Goal: Transaction & Acquisition: Purchase product/service

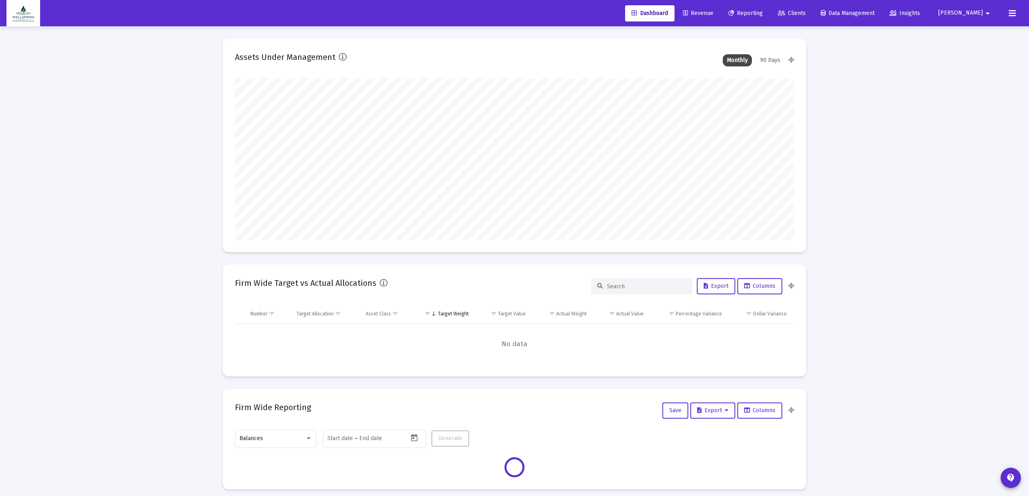
scroll to position [162, 559]
type input "[DATE]"
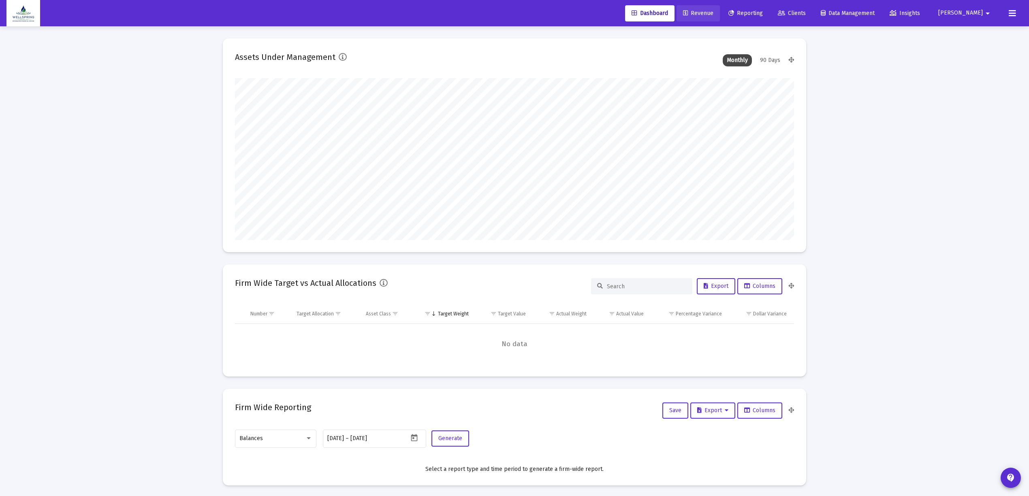
click at [713, 12] on span "Revenue" at bounding box center [698, 13] width 30 height 7
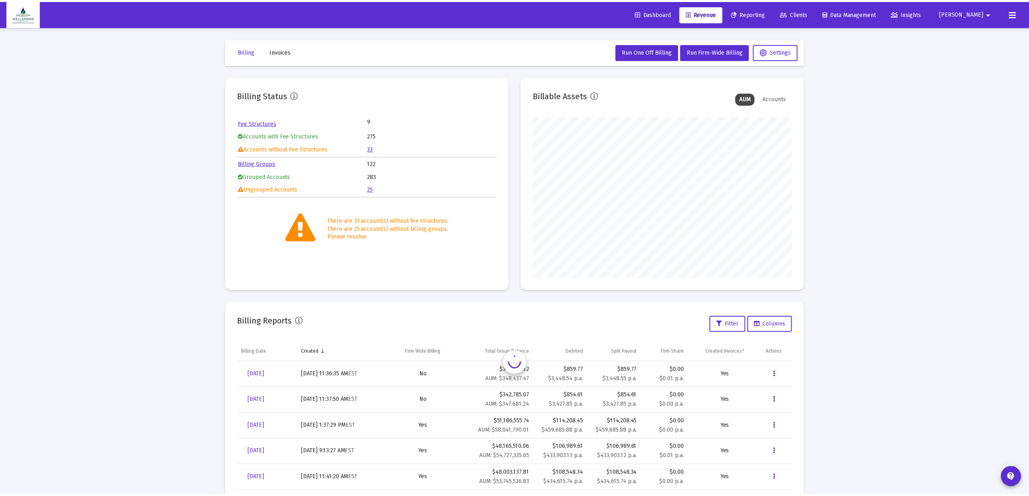
scroll to position [162, 261]
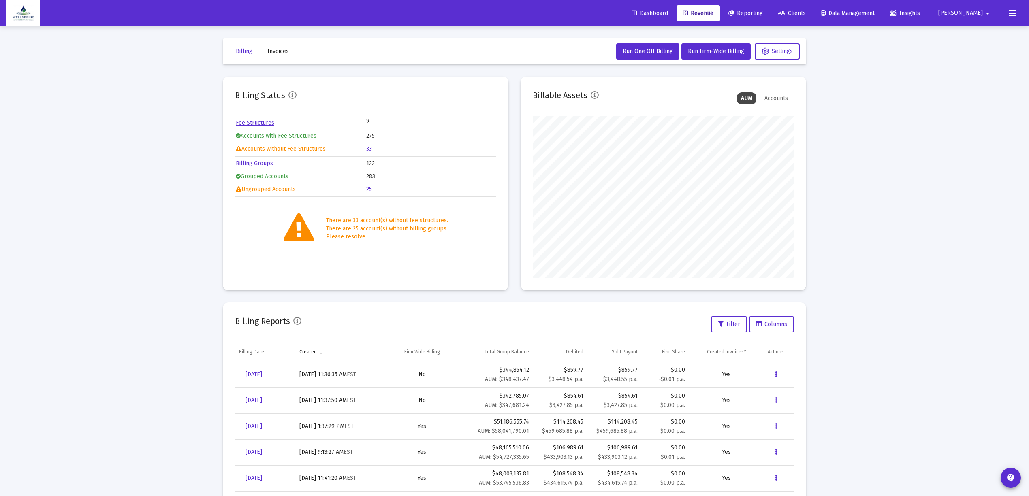
click at [365, 151] on td "Accounts without Fee Structures" at bounding box center [301, 149] width 130 height 12
click at [368, 149] on link "33" at bounding box center [369, 148] width 6 height 7
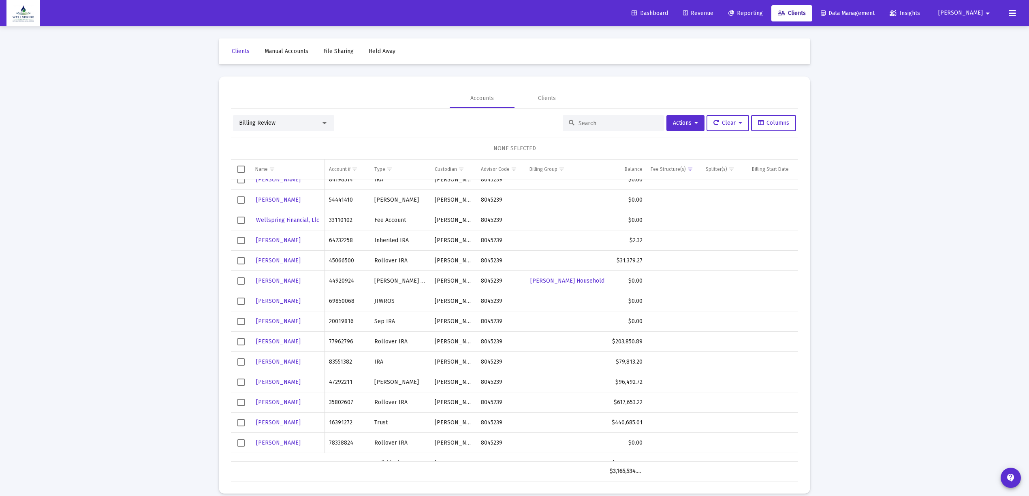
scroll to position [195, 0]
click at [240, 342] on span "Select row" at bounding box center [240, 339] width 7 height 7
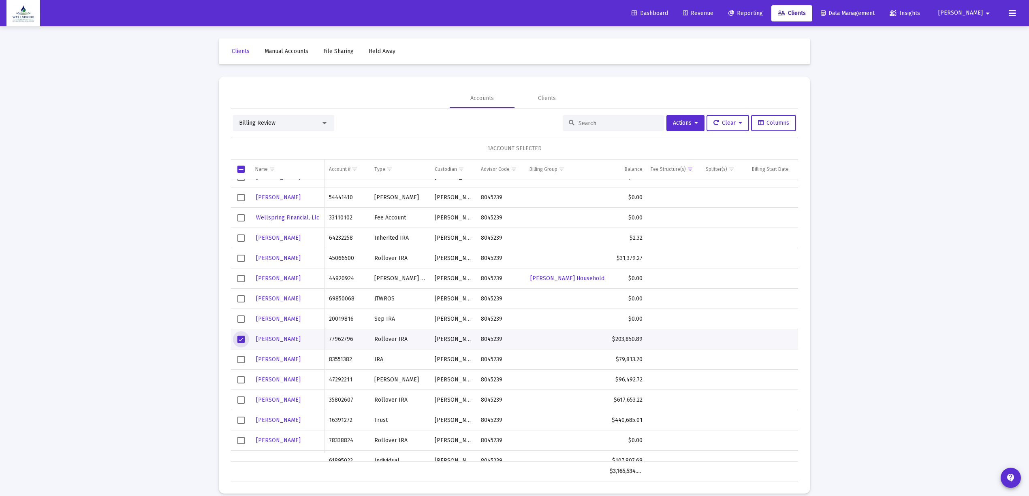
click at [237, 260] on span "Select row" at bounding box center [240, 258] width 7 height 7
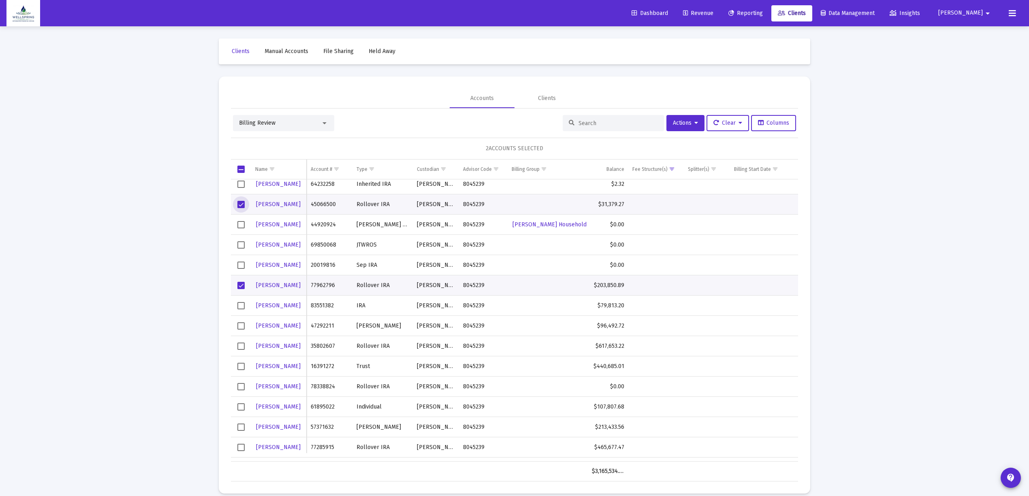
click at [240, 407] on span "Select row" at bounding box center [240, 406] width 7 height 7
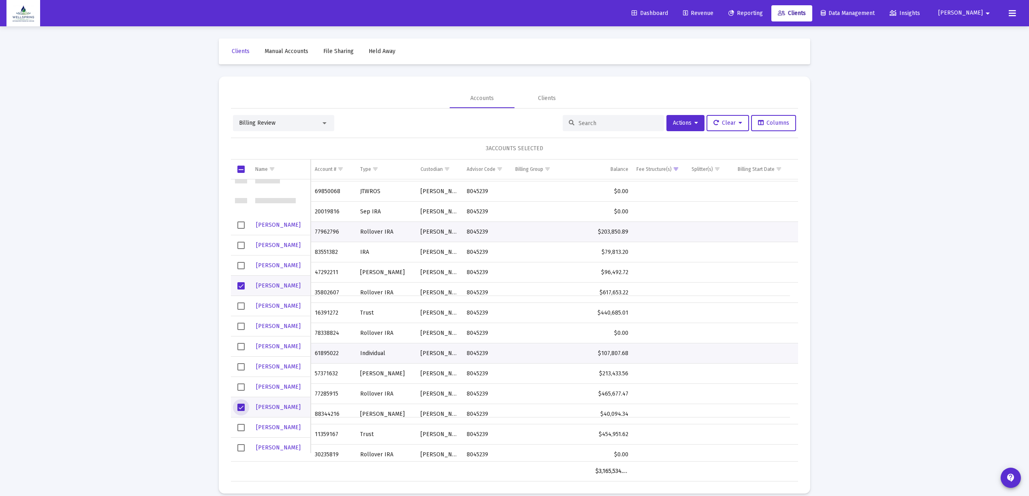
scroll to position [303, 0]
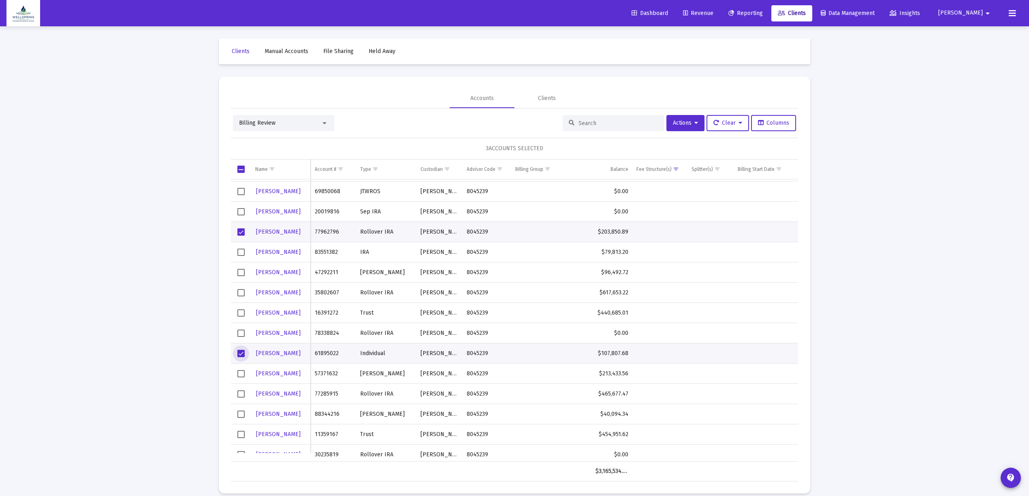
click at [239, 398] on span "Select row" at bounding box center [240, 393] width 7 height 7
click at [243, 436] on span "Select row" at bounding box center [240, 434] width 7 height 7
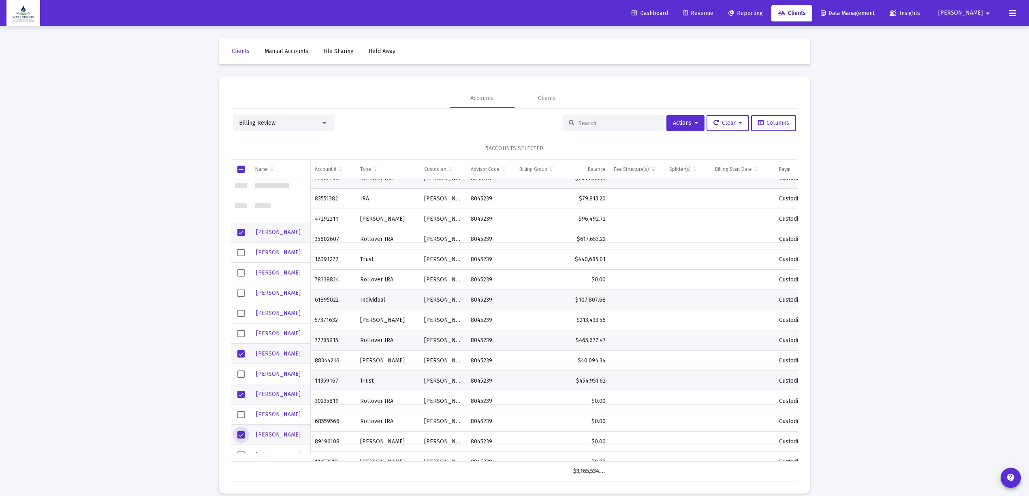
scroll to position [0, 0]
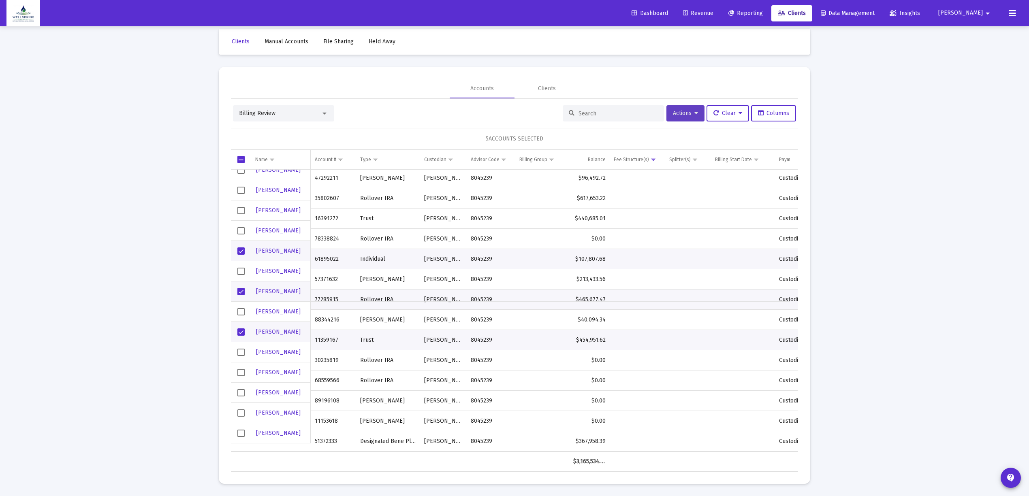
click at [687, 106] on button "Actions" at bounding box center [685, 113] width 38 height 16
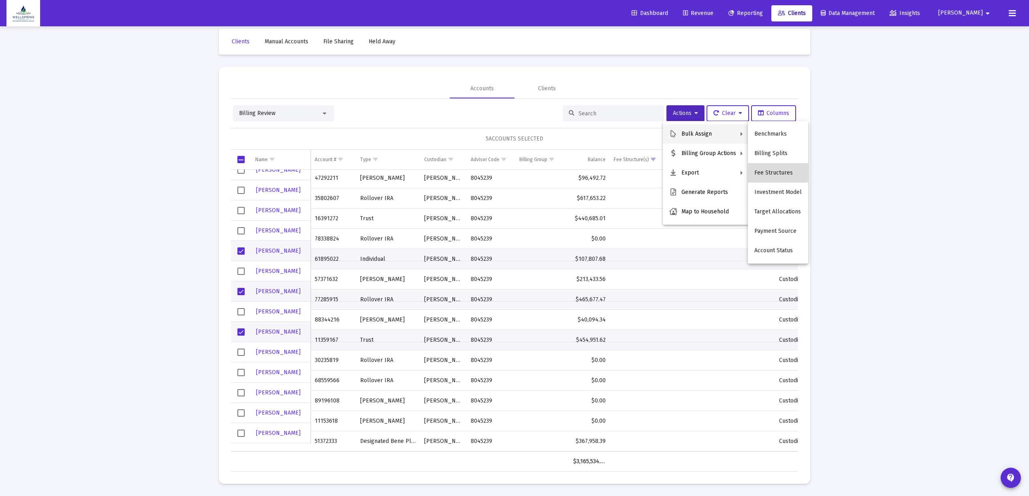
click at [770, 167] on button "Fee Structures" at bounding box center [778, 172] width 60 height 19
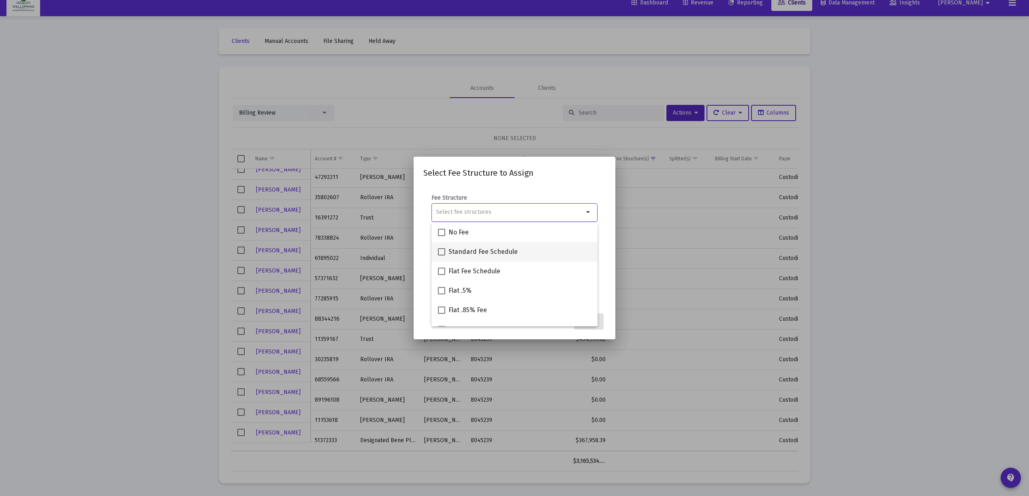
click at [520, 255] on div "Standard Fee Schedule" at bounding box center [514, 251] width 153 height 19
checkbox input "true"
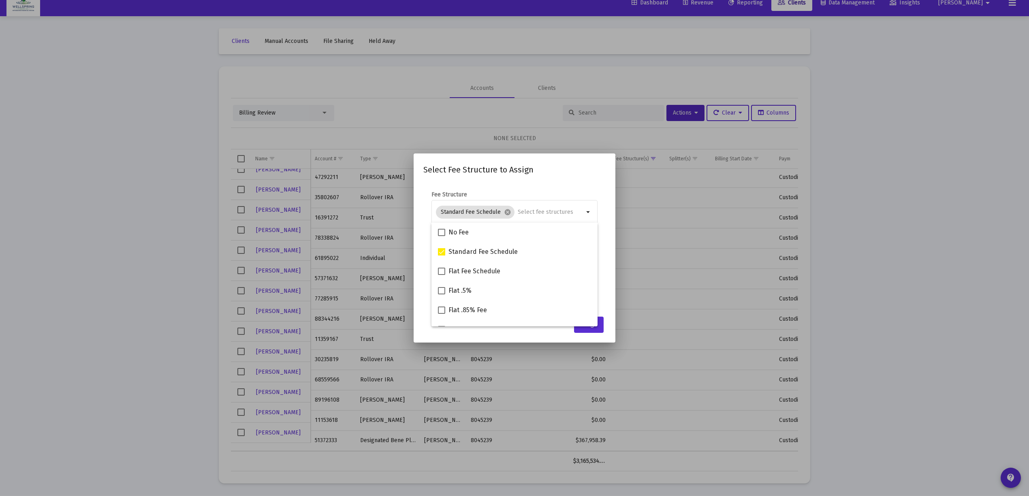
click at [576, 187] on mat-dialog-content "Fee Structure Standard Fee Schedule cancel arrow_drop_down Notes You are assign…" at bounding box center [515, 247] width 202 height 129
click at [552, 321] on span "Cancel" at bounding box center [556, 324] width 17 height 7
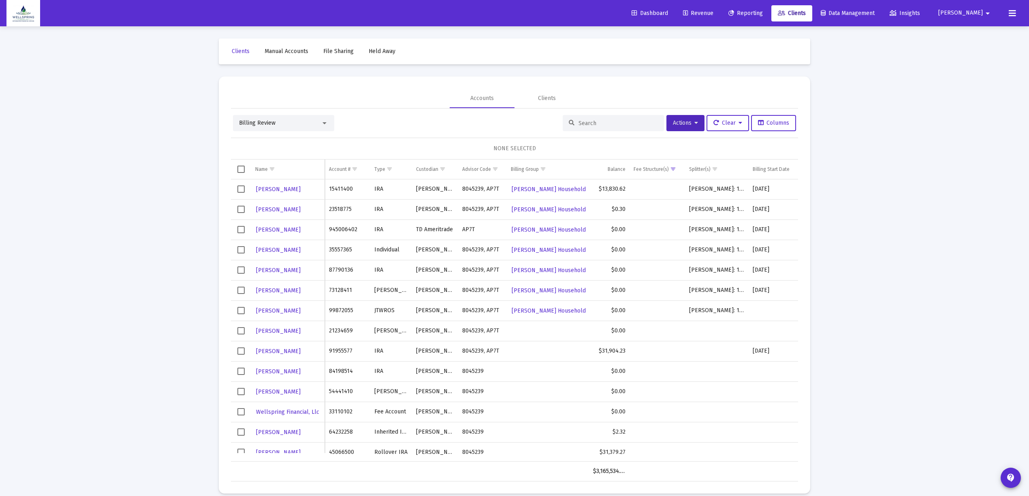
click at [702, 7] on link "Revenue" at bounding box center [697, 13] width 43 height 16
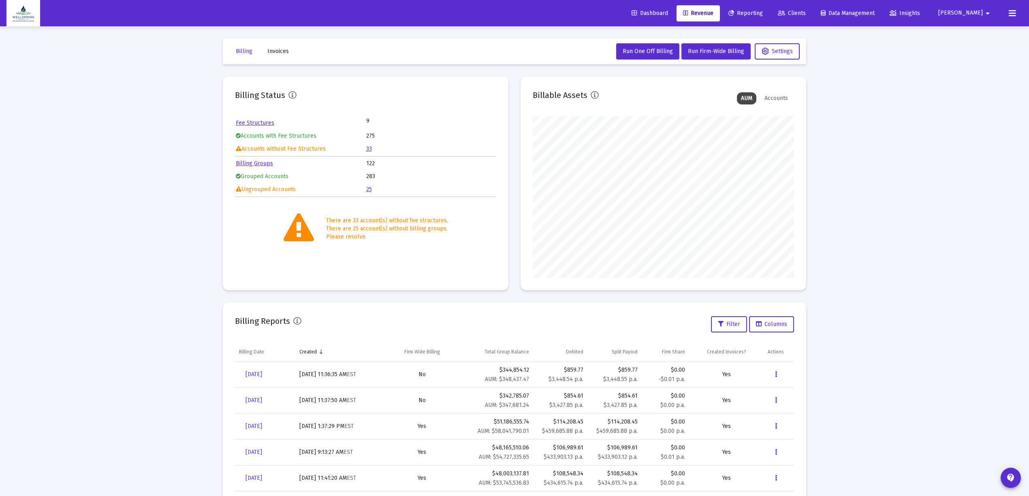
scroll to position [162, 261]
click at [725, 51] on span "Run Firm-Wide Billing" at bounding box center [716, 51] width 56 height 7
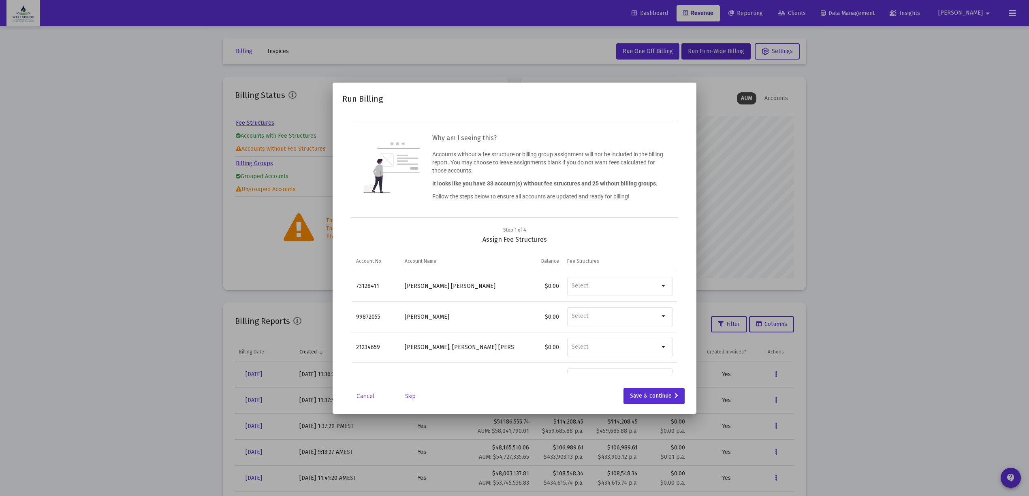
click at [406, 395] on link "Skip" at bounding box center [410, 396] width 41 height 8
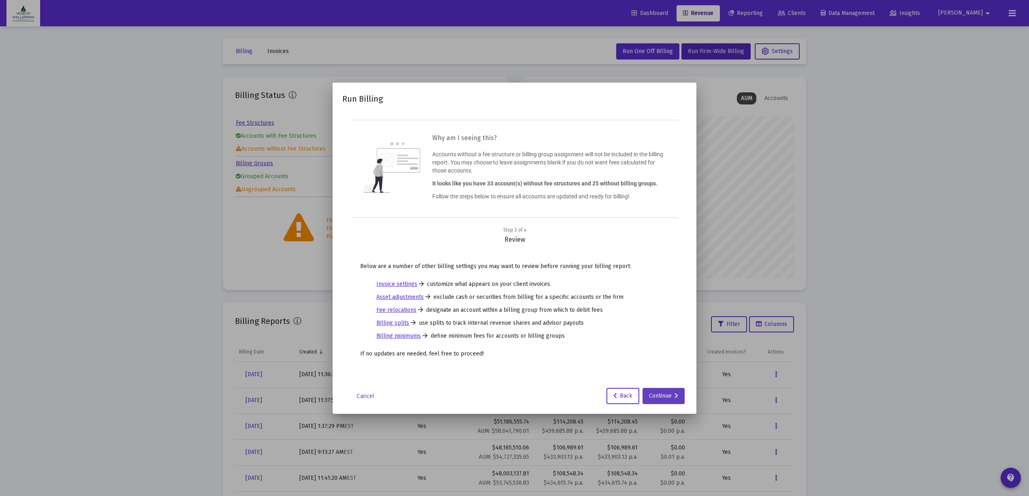
click at [671, 388] on div "Continue" at bounding box center [663, 396] width 29 height 16
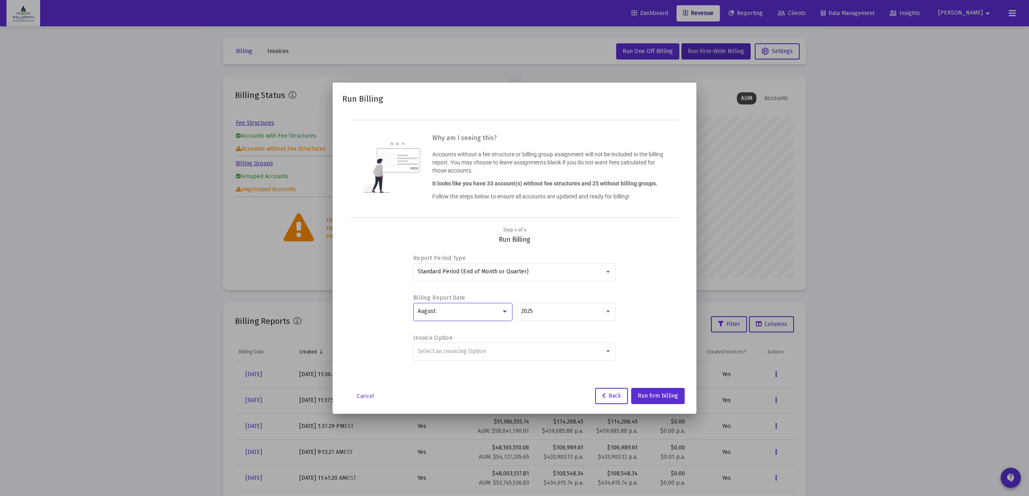
click at [503, 311] on div at bounding box center [505, 312] width 4 height 2
click at [483, 331] on span "September" at bounding box center [463, 329] width 91 height 17
click at [487, 345] on div "Select an Invoicing Option" at bounding box center [515, 351] width 194 height 20
click at [469, 355] on span "No Invoice" at bounding box center [515, 351] width 194 height 17
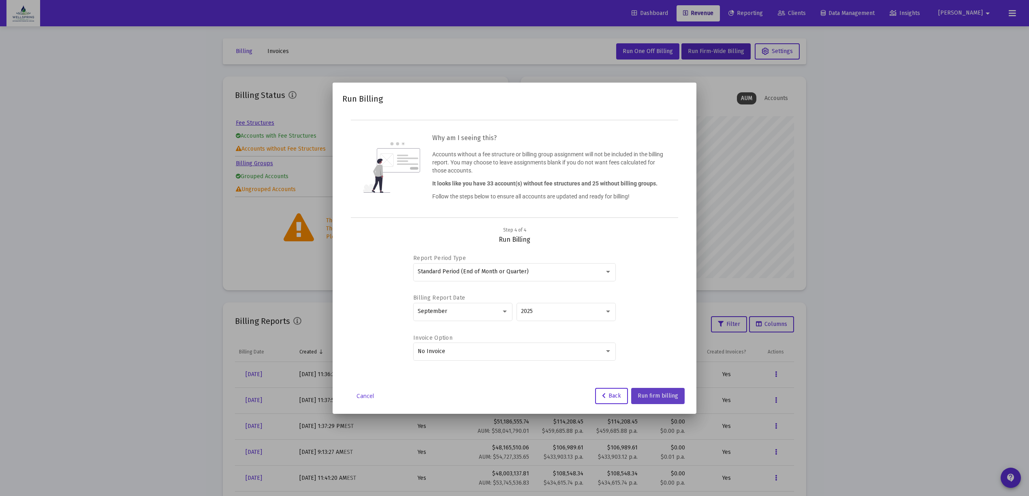
click at [647, 394] on span "Run firm billing" at bounding box center [658, 395] width 41 height 7
